Goal: Task Accomplishment & Management: Manage account settings

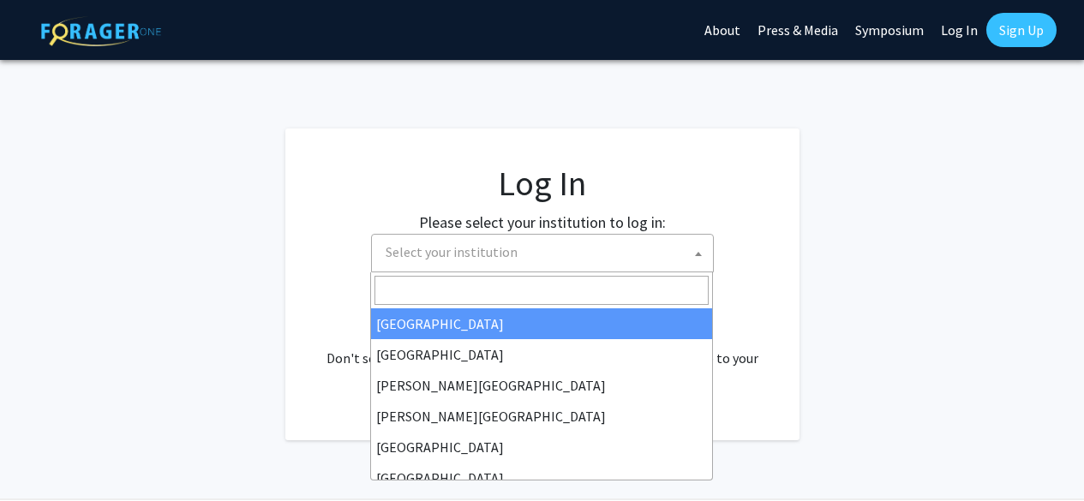
select select
click at [511, 249] on span "Select your institution" at bounding box center [452, 251] width 132 height 17
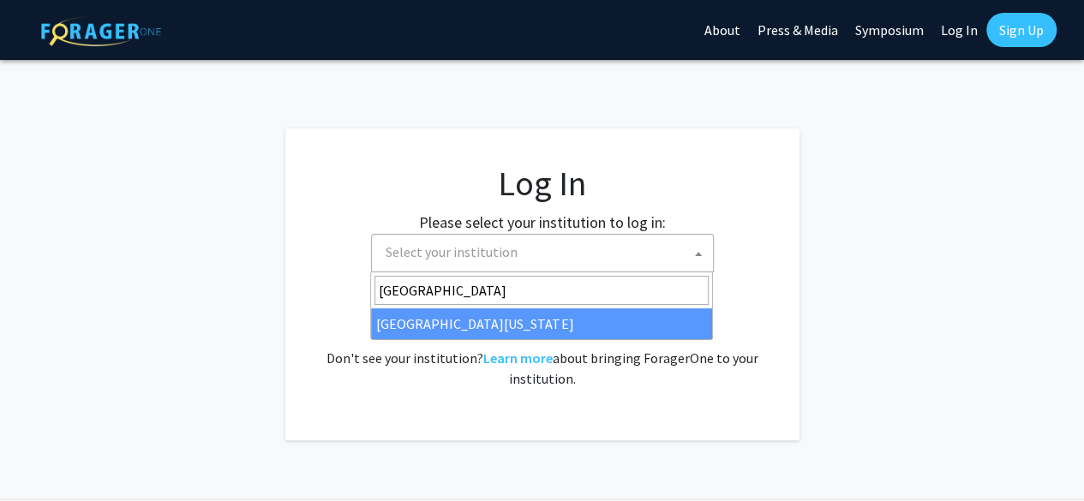
type input "university of ma"
select select "31"
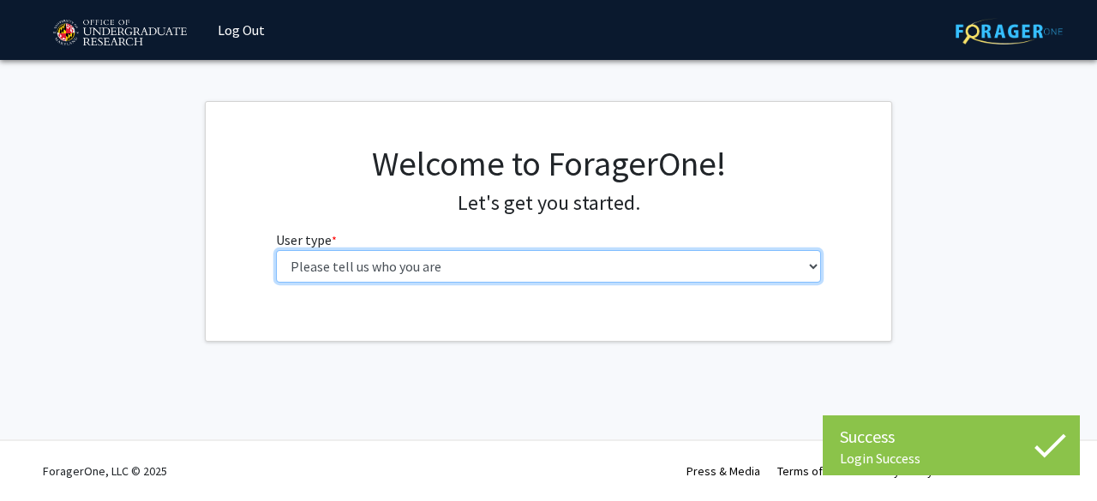
drag, startPoint x: 0, startPoint y: 0, endPoint x: 418, endPoint y: 267, distance: 496.5
click at [418, 267] on select "Please tell us who you are Undergraduate Student Master's Student Doctoral Cand…" at bounding box center [549, 266] width 546 height 33
select select "1: undergrad"
click at [276, 250] on select "Please tell us who you are Undergraduate Student Master's Student Doctoral Cand…" at bounding box center [549, 266] width 546 height 33
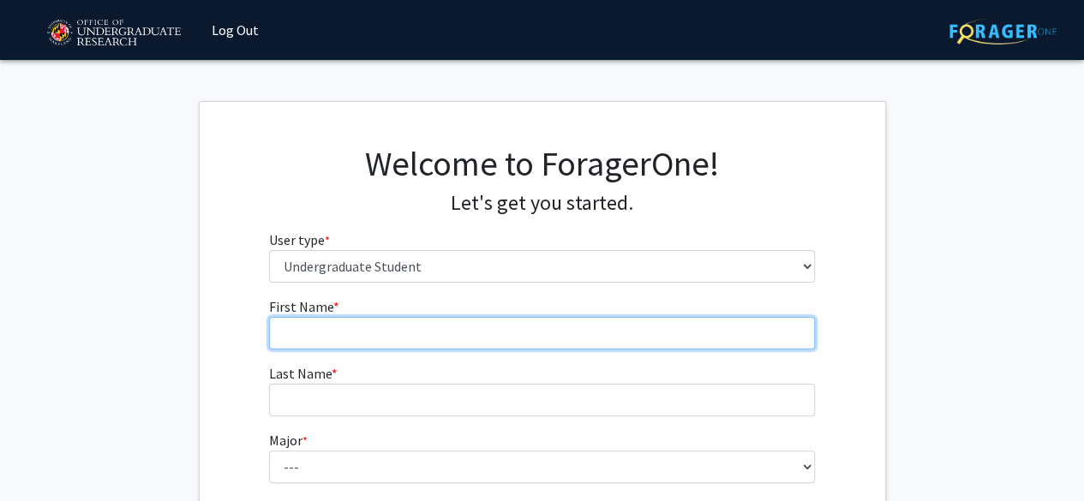
click at [425, 337] on input "First Name * required" at bounding box center [542, 333] width 546 height 33
type input "Malique"
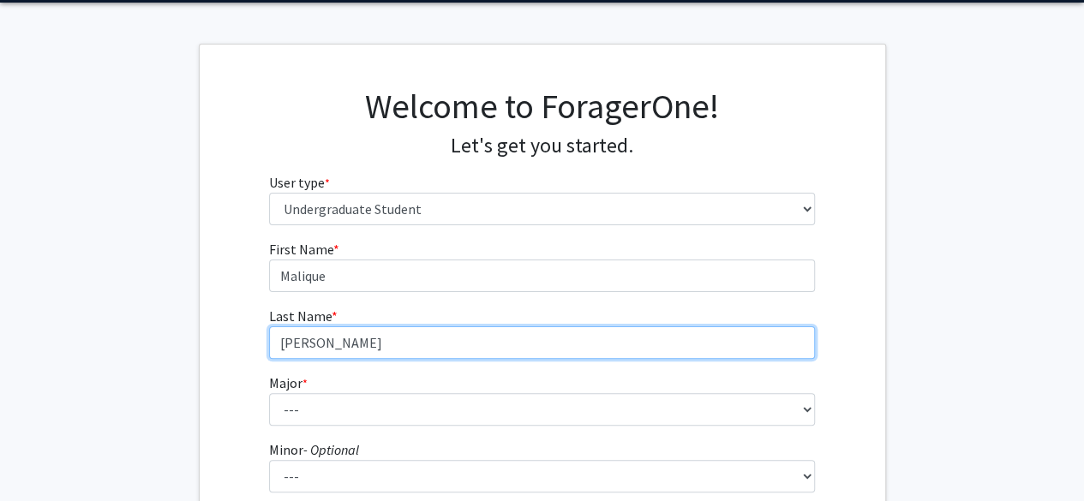
scroll to position [58, 0]
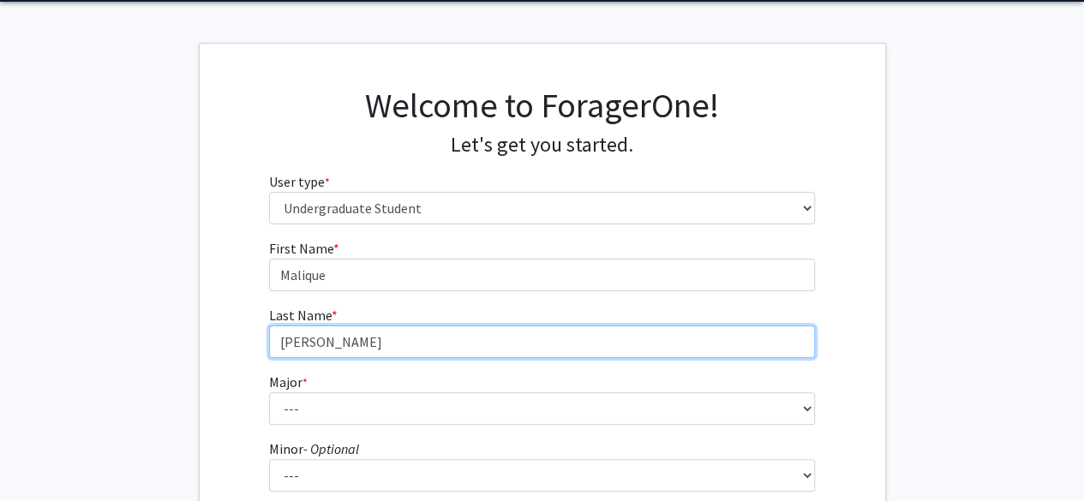
type input "[PERSON_NAME]"
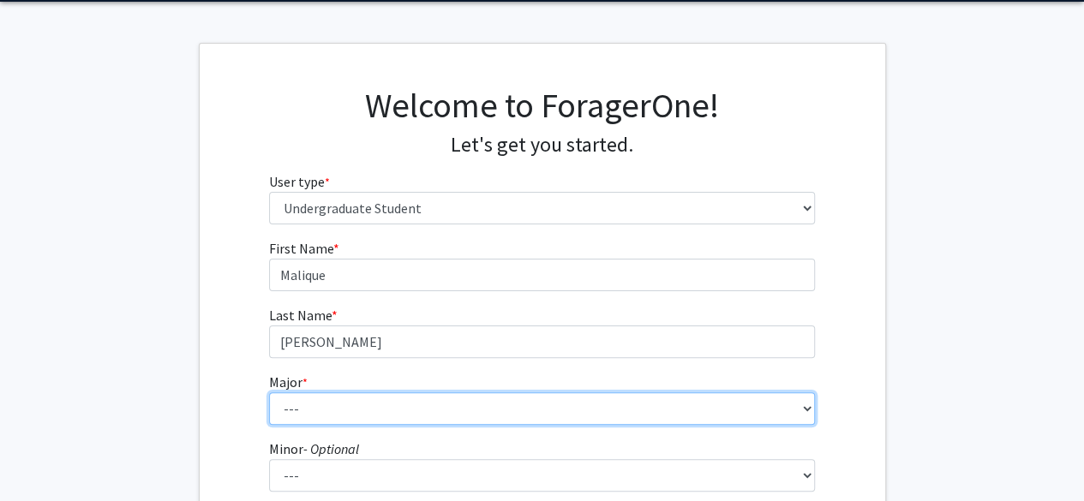
click at [442, 399] on select "--- Accounting Aerospace Engineering African American and Africana Studies Agri…" at bounding box center [542, 409] width 546 height 33
select select "29: 2330"
click at [269, 393] on select "--- Accounting Aerospace Engineering African American and Africana Studies Agri…" at bounding box center [542, 409] width 546 height 33
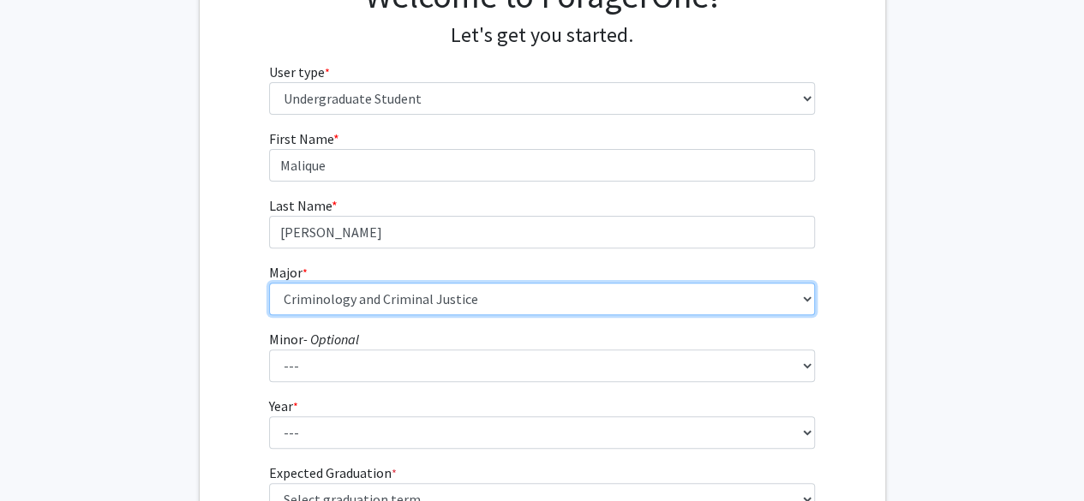
scroll to position [169, 0]
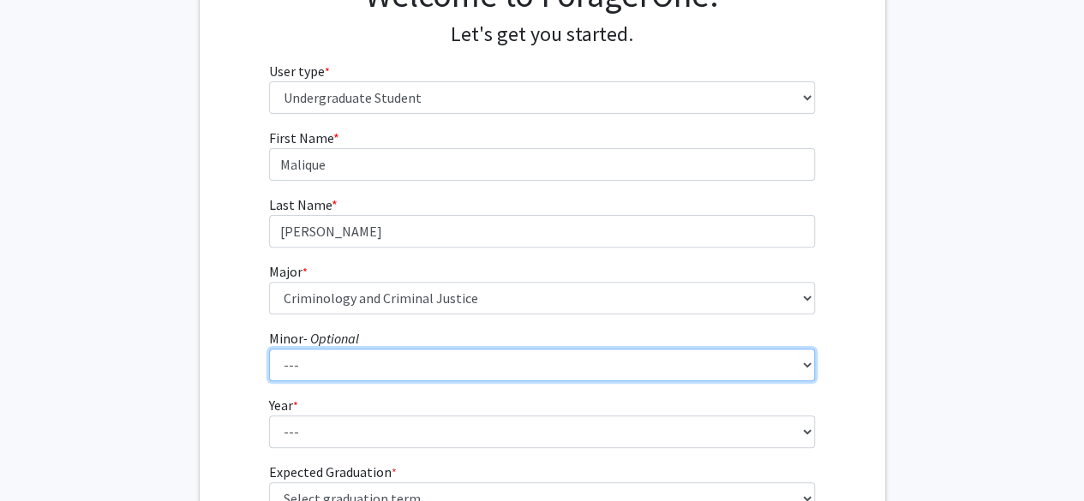
click at [392, 358] on select "--- Actuarial Mathematics Advanced Cybersecurity Experience for Students Africa…" at bounding box center [542, 365] width 546 height 33
select select "36: 1839"
click at [269, 349] on select "--- Actuarial Mathematics Advanced Cybersecurity Experience for Students Africa…" at bounding box center [542, 365] width 546 height 33
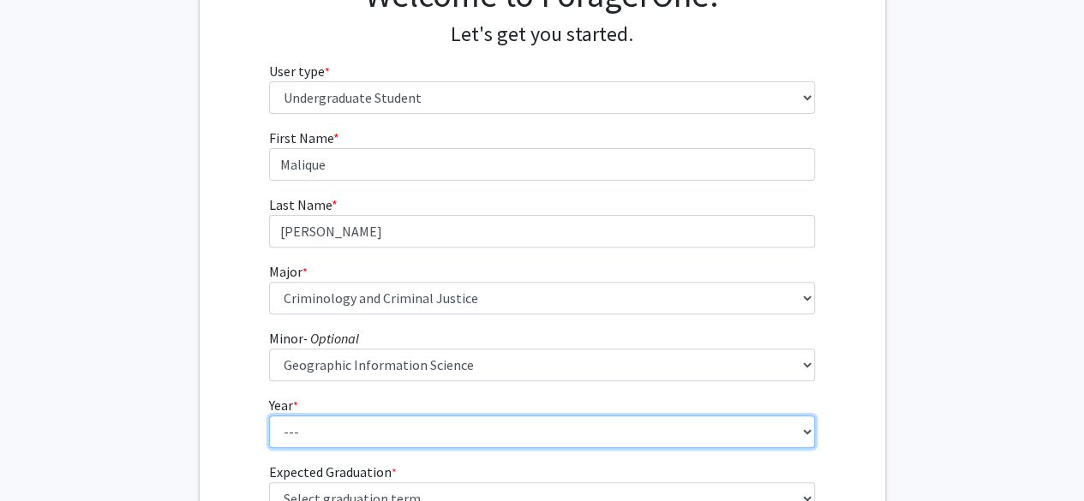
click at [339, 426] on select "--- First-year Sophomore Junior Senior Postbaccalaureate Certificate" at bounding box center [542, 432] width 546 height 33
select select "3: junior"
click at [269, 416] on select "--- First-year Sophomore Junior Senior Postbaccalaureate Certificate" at bounding box center [542, 432] width 546 height 33
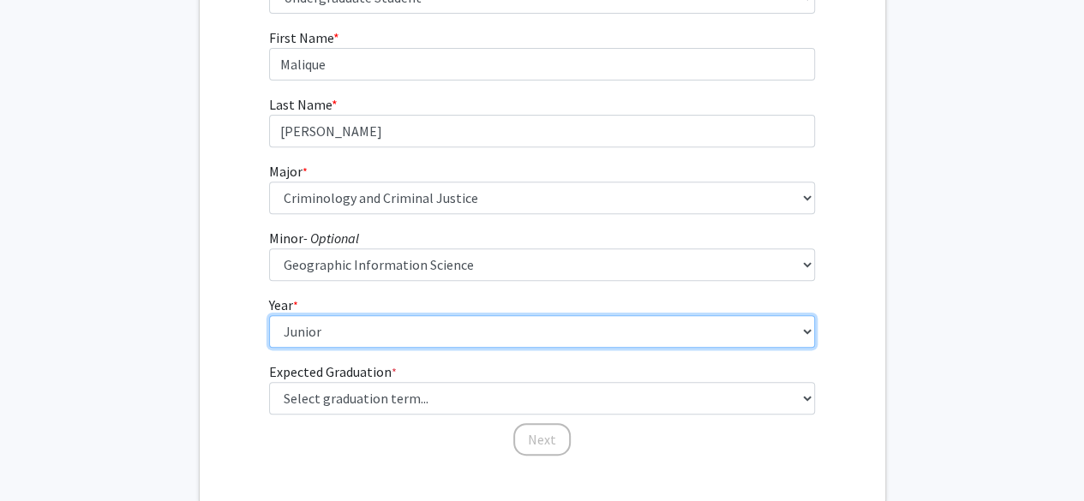
scroll to position [277, 0]
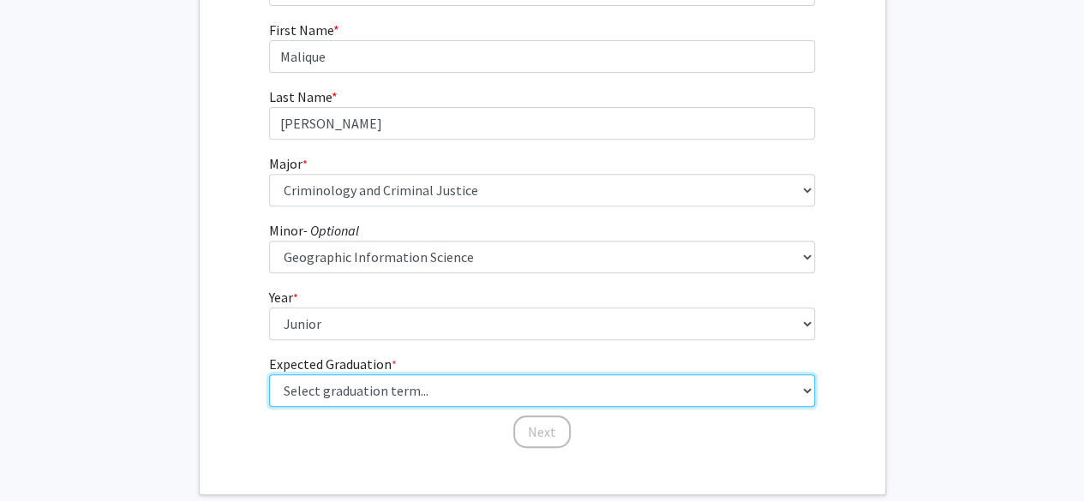
click at [404, 383] on select "Select graduation term... Spring 2025 Summer 2025 Fall 2025 Winter 2025 Spring …" at bounding box center [542, 391] width 546 height 33
select select "9: spring_2027"
click at [269, 375] on select "Select graduation term... Spring 2025 Summer 2025 Fall 2025 Winter 2025 Spring …" at bounding box center [542, 391] width 546 height 33
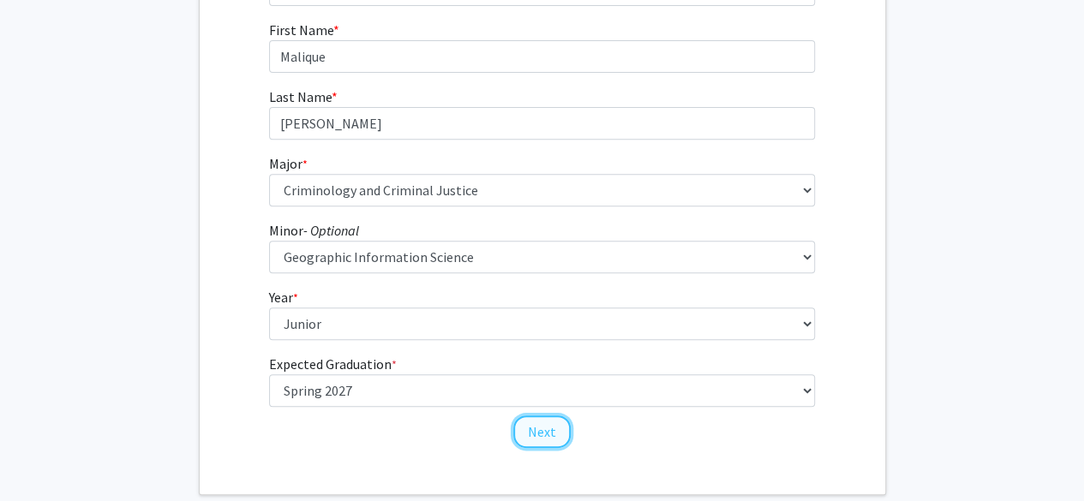
click at [538, 437] on button "Next" at bounding box center [541, 432] width 57 height 33
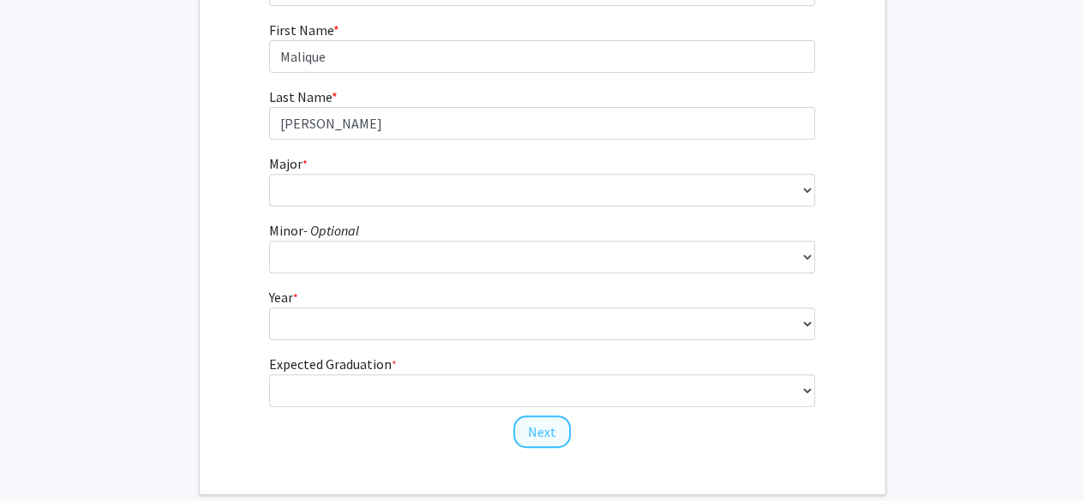
scroll to position [39, 0]
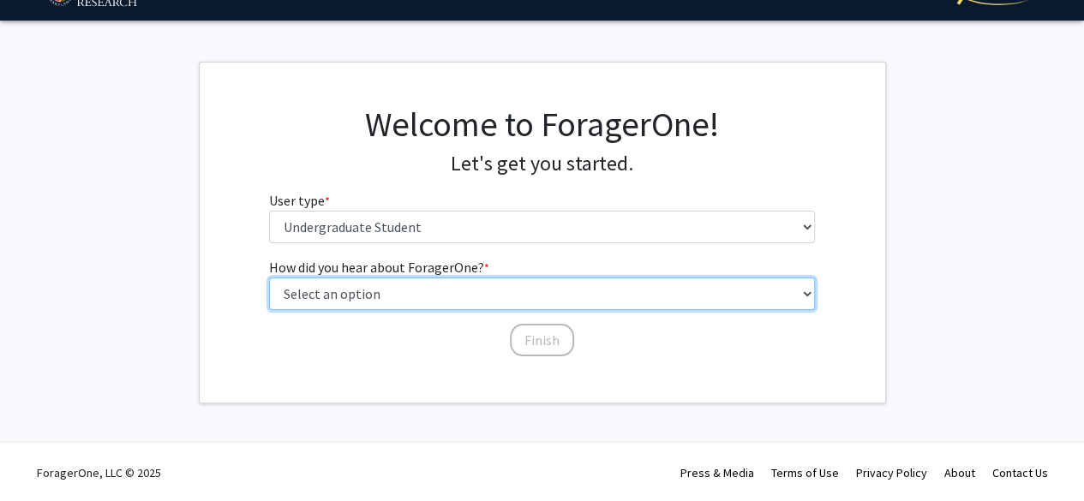
click at [440, 282] on select "Select an option Peer/student recommendation Faculty/staff recommendation Unive…" at bounding box center [542, 294] width 546 height 33
select select "2: faculty_recommendation"
click at [269, 278] on select "Select an option Peer/student recommendation Faculty/staff recommendation Unive…" at bounding box center [542, 294] width 546 height 33
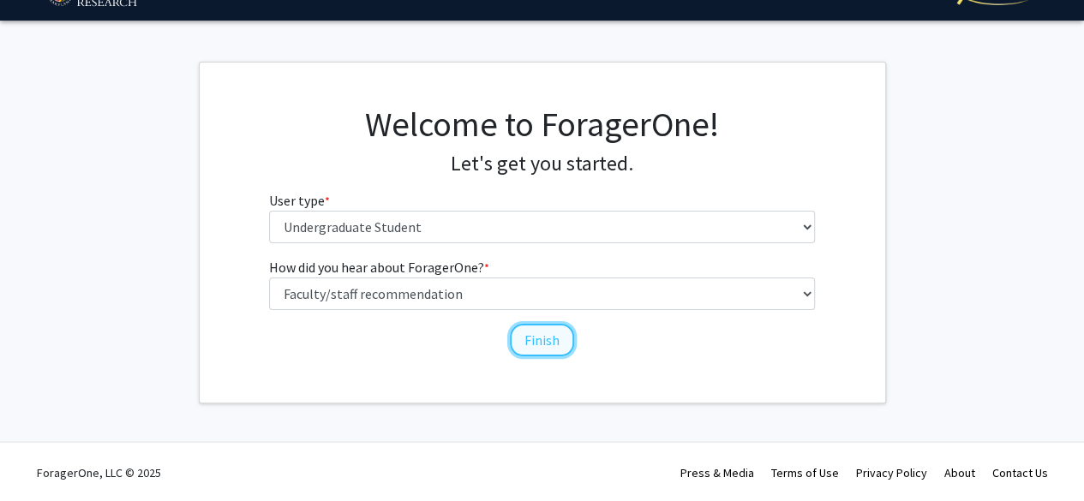
click at [535, 341] on button "Finish" at bounding box center [542, 340] width 64 height 33
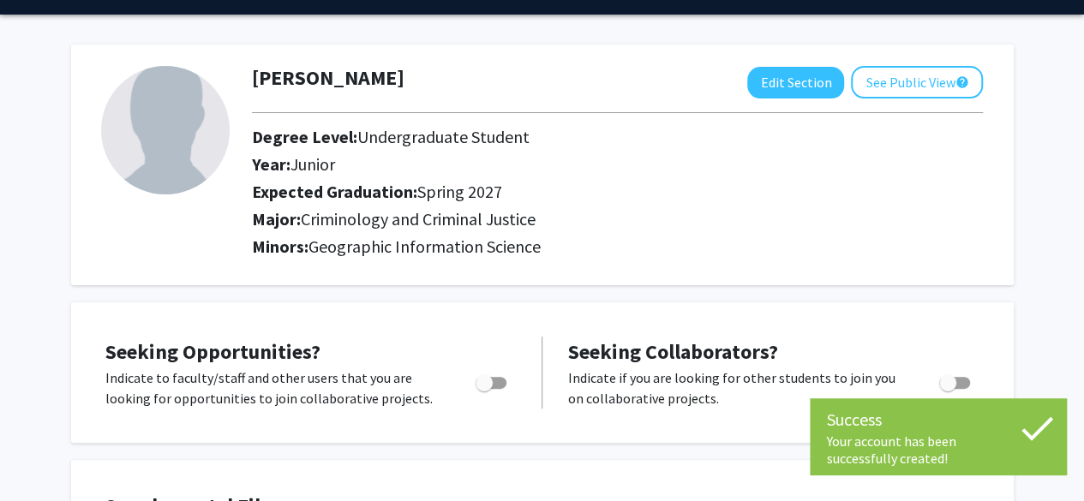
scroll to position [43, 0]
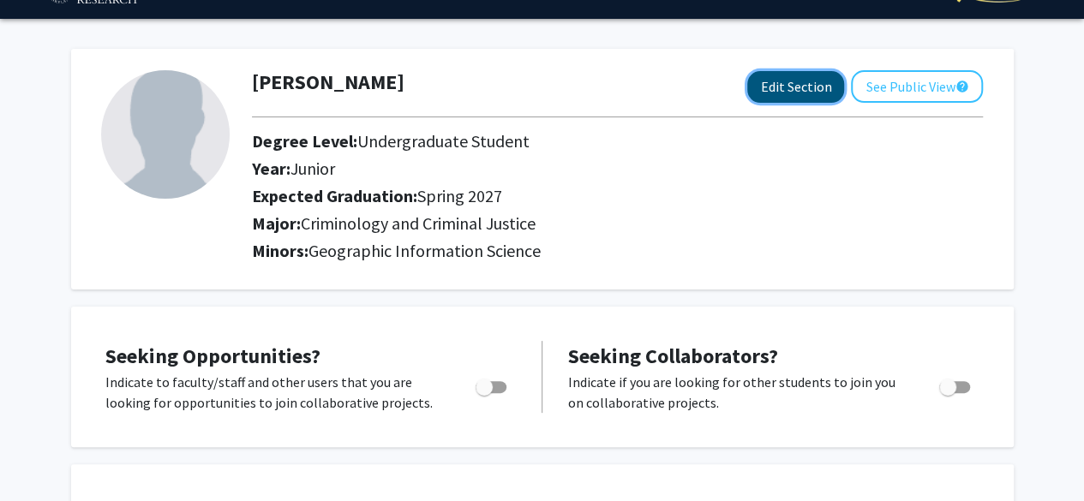
click at [811, 76] on button "Edit Section" at bounding box center [795, 87] width 97 height 32
select select "junior"
select select "37: spring_2027"
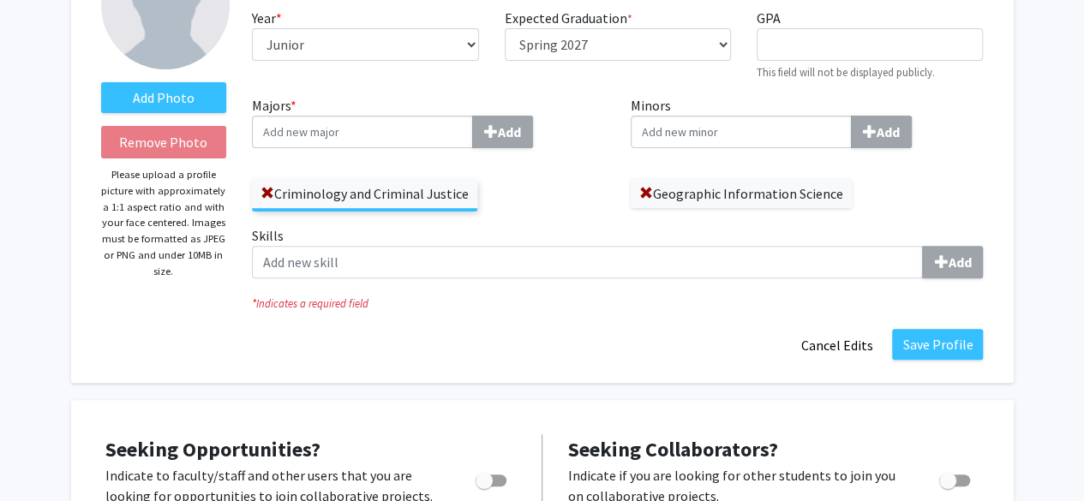
scroll to position [181, 0]
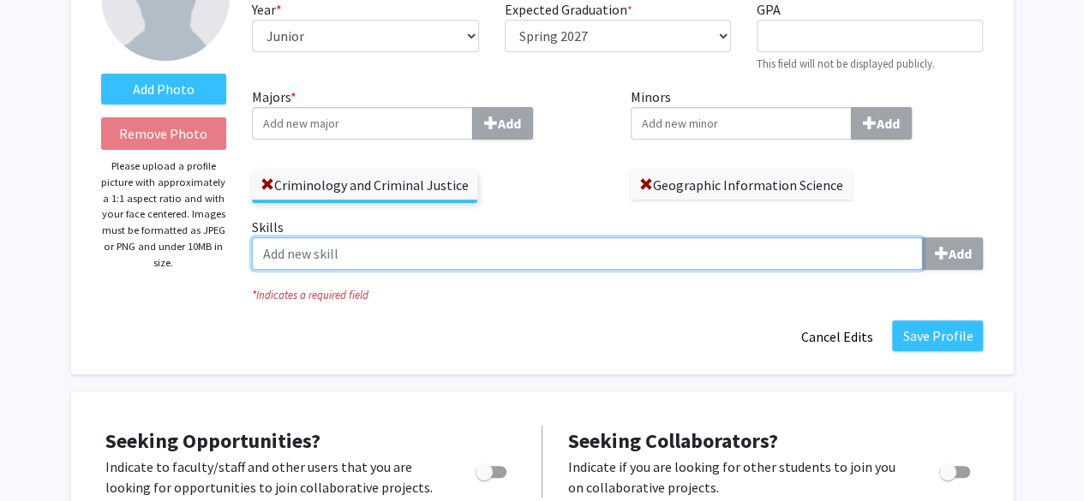
click at [686, 247] on input "Skills Add" at bounding box center [587, 253] width 671 height 33
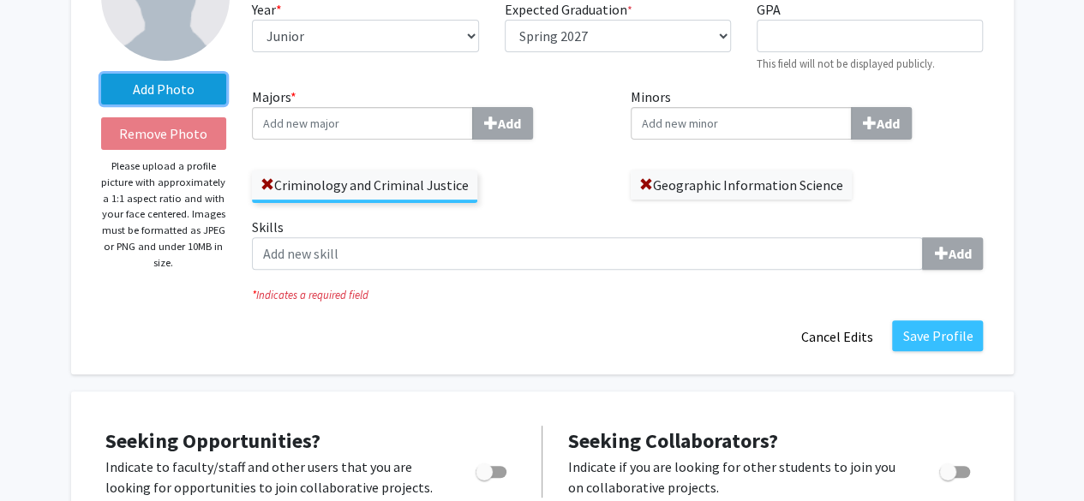
click at [189, 90] on label "Add Photo" at bounding box center [164, 89] width 126 height 31
click at [0, 0] on input "Add Photo" at bounding box center [0, 0] width 0 height 0
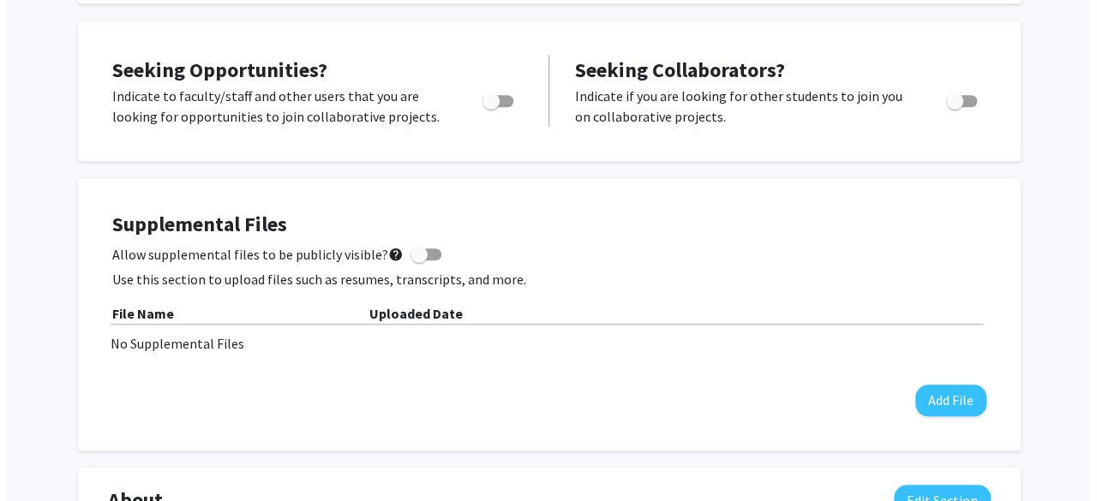
scroll to position [553, 0]
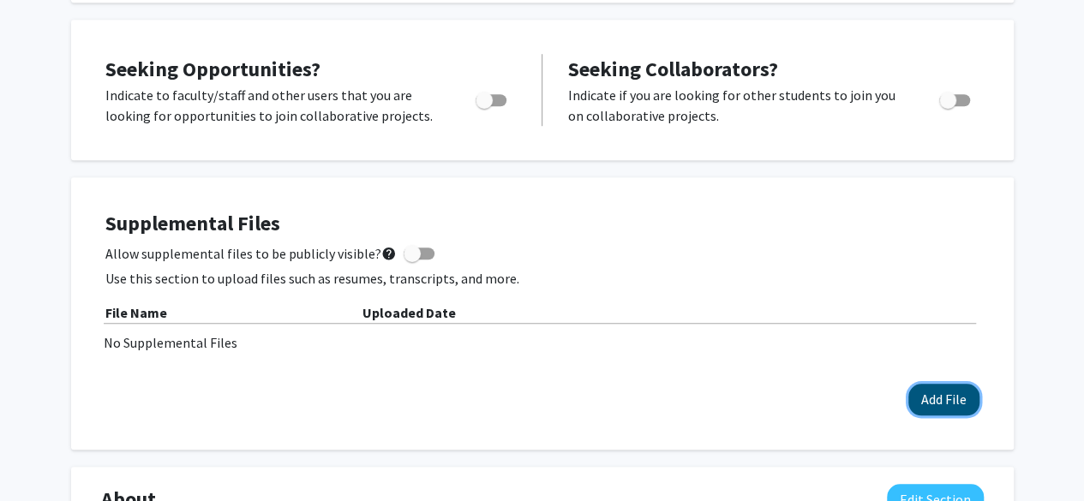
click at [939, 400] on button "Add File" at bounding box center [944, 400] width 71 height 32
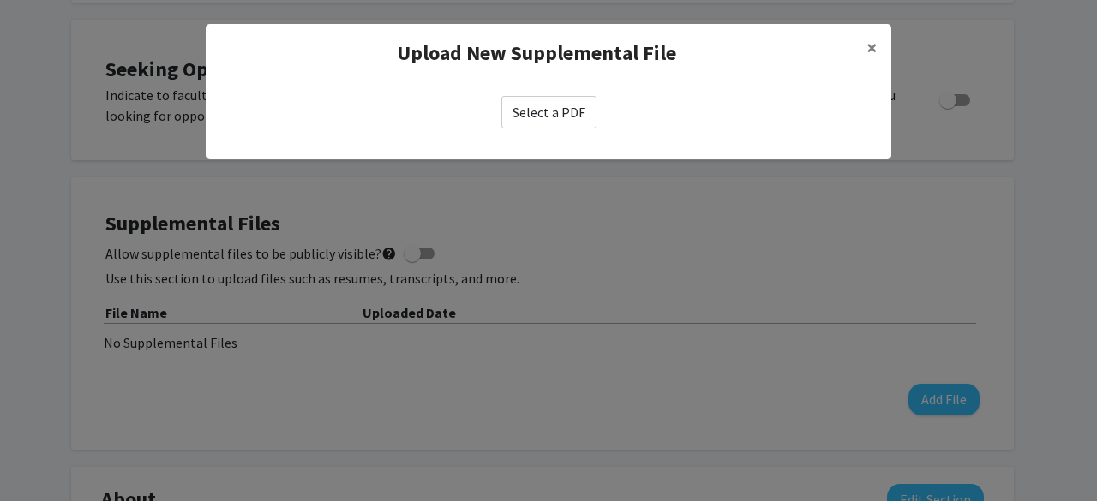
click at [564, 111] on label "Select a PDF" at bounding box center [548, 112] width 95 height 33
click at [0, 0] on input "Select a PDF" at bounding box center [0, 0] width 0 height 0
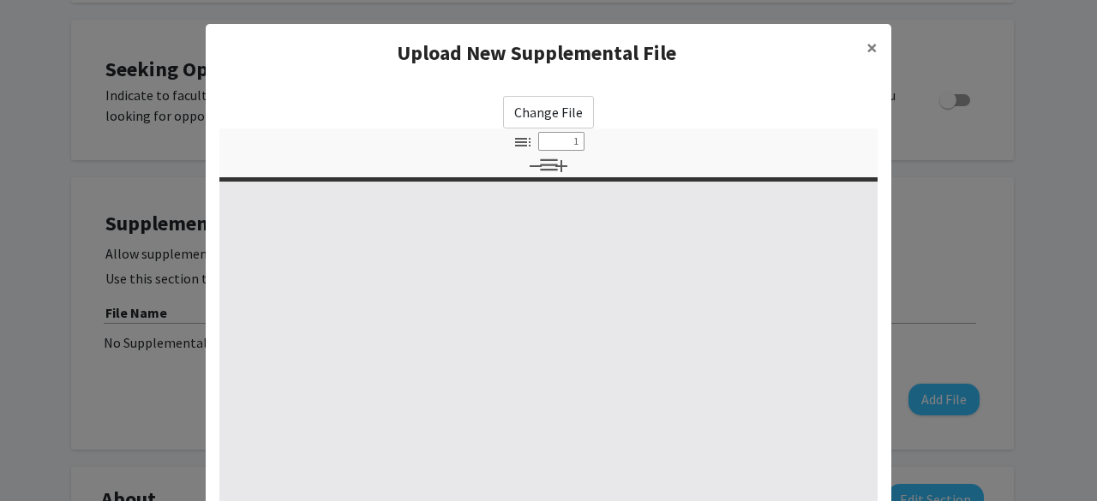
select select "custom"
type input "0"
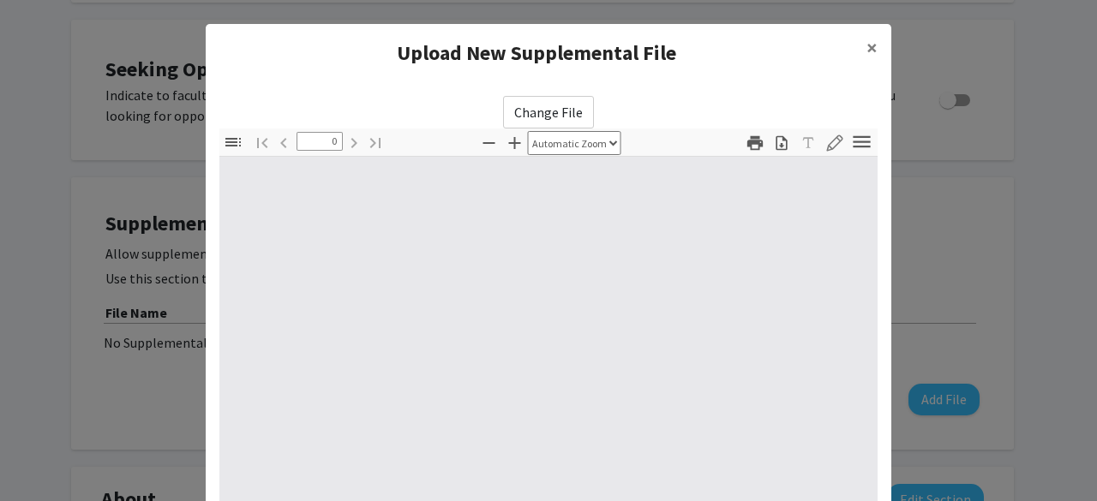
select select "custom"
type input "1"
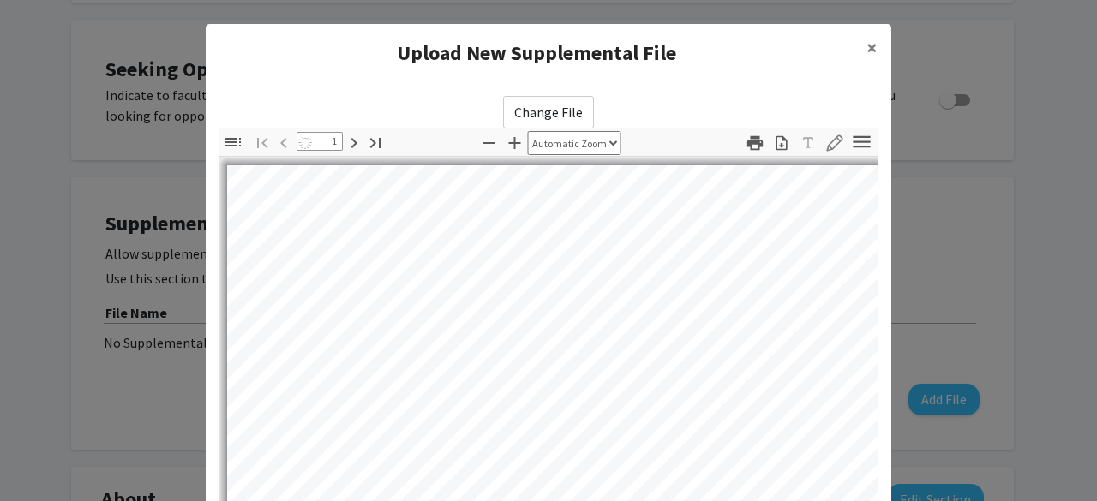
select select "auto"
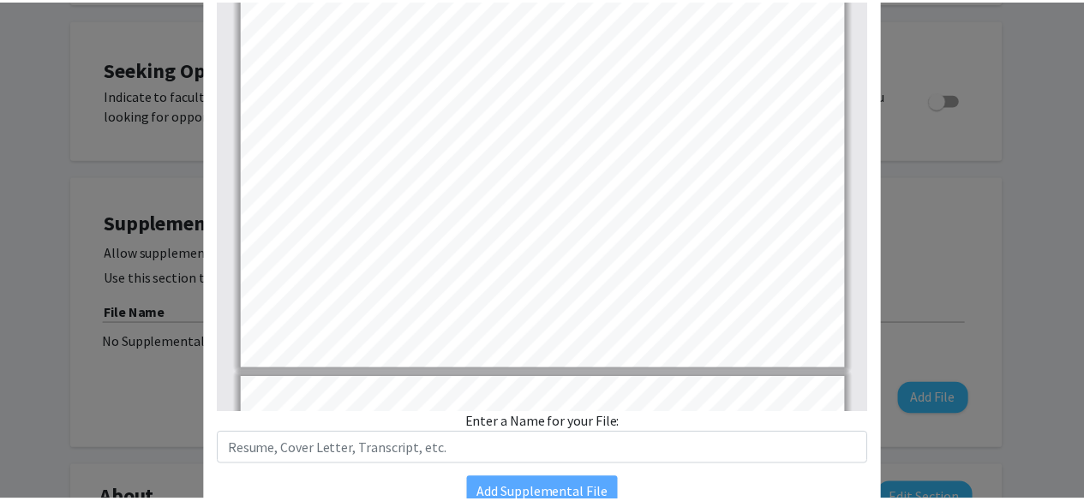
scroll to position [309, 0]
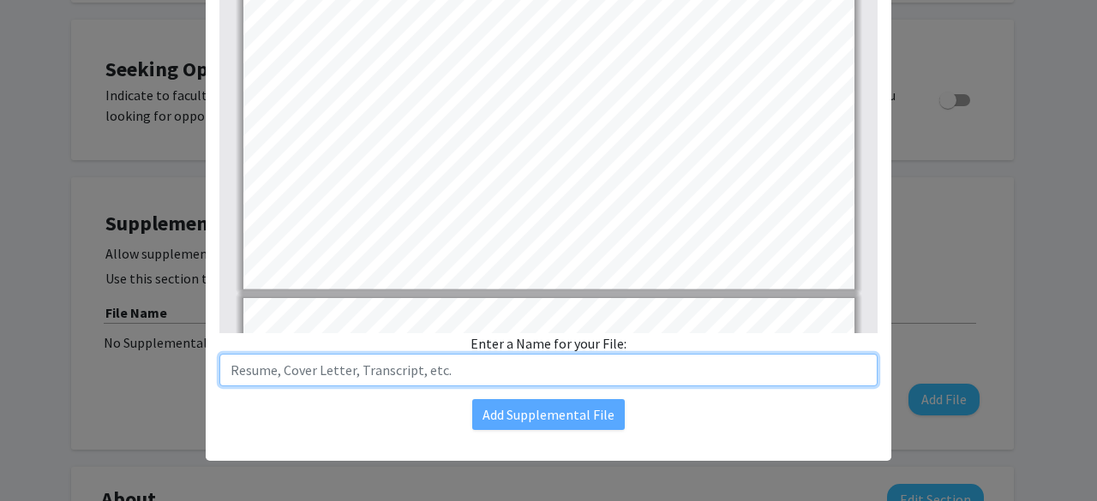
click at [562, 371] on input "text" at bounding box center [548, 370] width 658 height 33
type input "Resume"
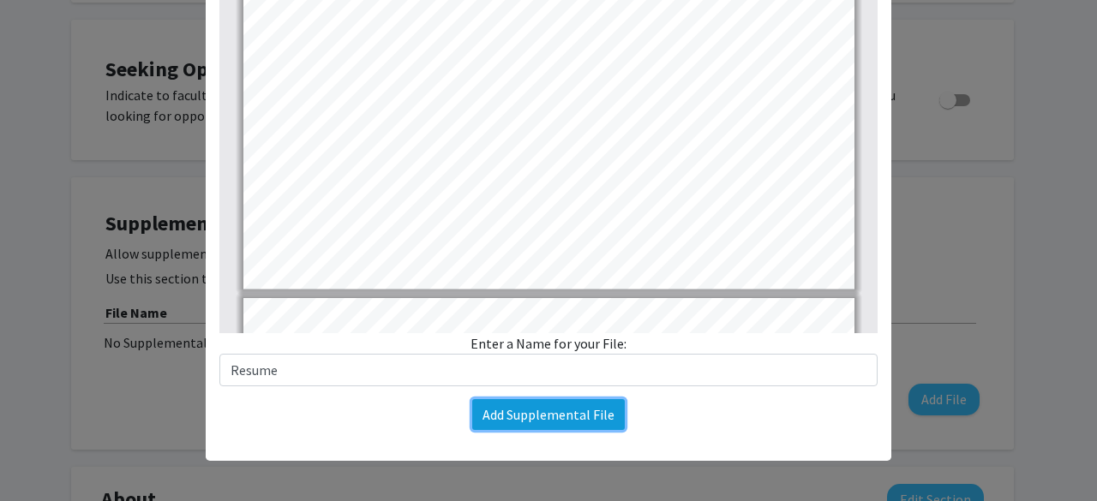
click at [555, 417] on button "Add Supplemental File" at bounding box center [548, 414] width 153 height 31
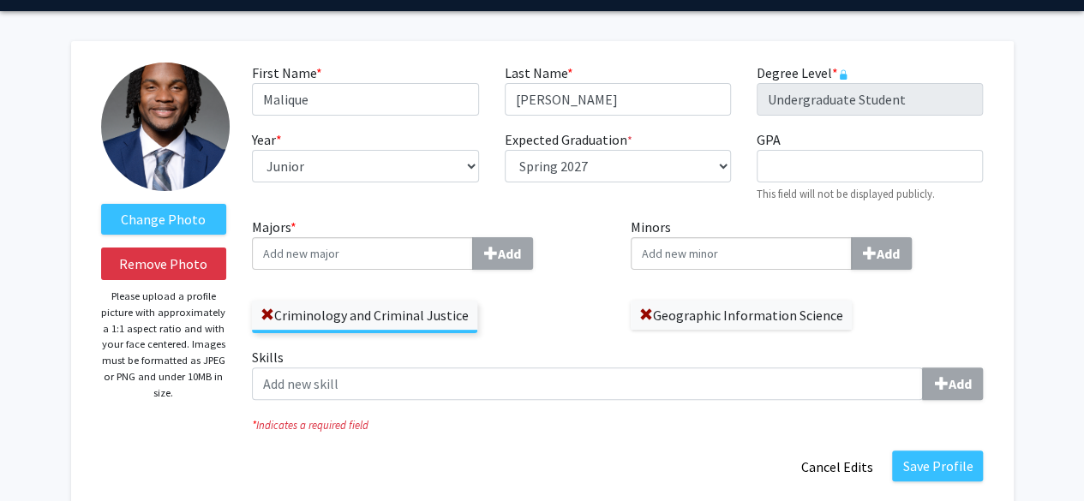
scroll to position [0, 0]
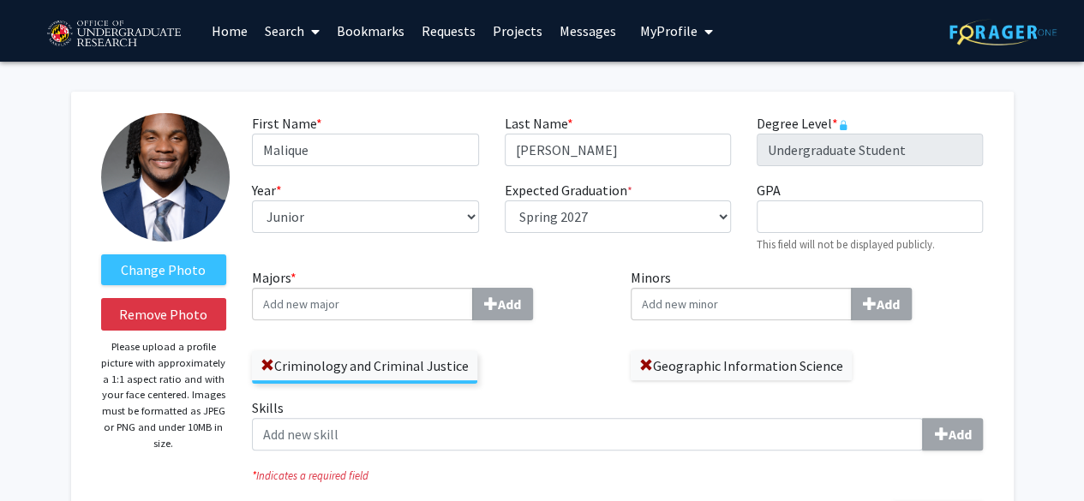
click at [202, 201] on img at bounding box center [165, 177] width 129 height 129
click at [177, 157] on img at bounding box center [165, 177] width 129 height 129
click at [155, 276] on label "Change Photo" at bounding box center [164, 270] width 126 height 31
click at [0, 0] on input "Change Photo" at bounding box center [0, 0] width 0 height 0
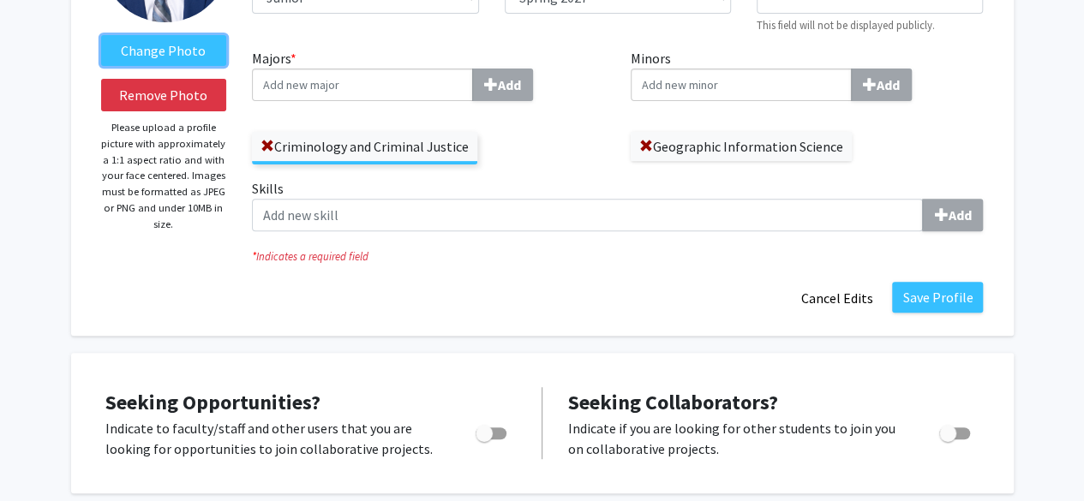
scroll to position [219, 0]
